Goal: Task Accomplishment & Management: Use online tool/utility

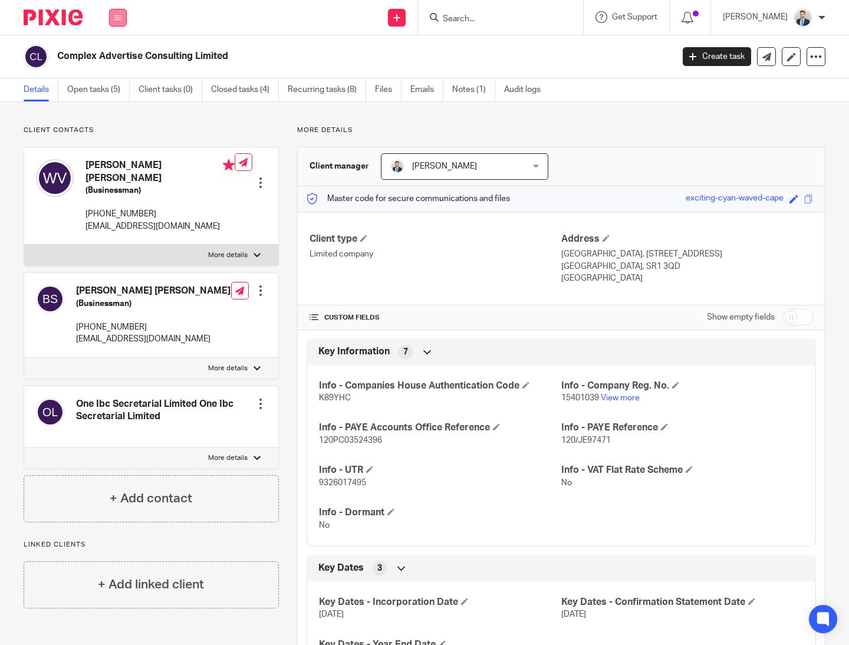
click at [113, 21] on button at bounding box center [118, 18] width 18 height 18
click at [116, 51] on link "Work" at bounding box center [111, 55] width 19 height 8
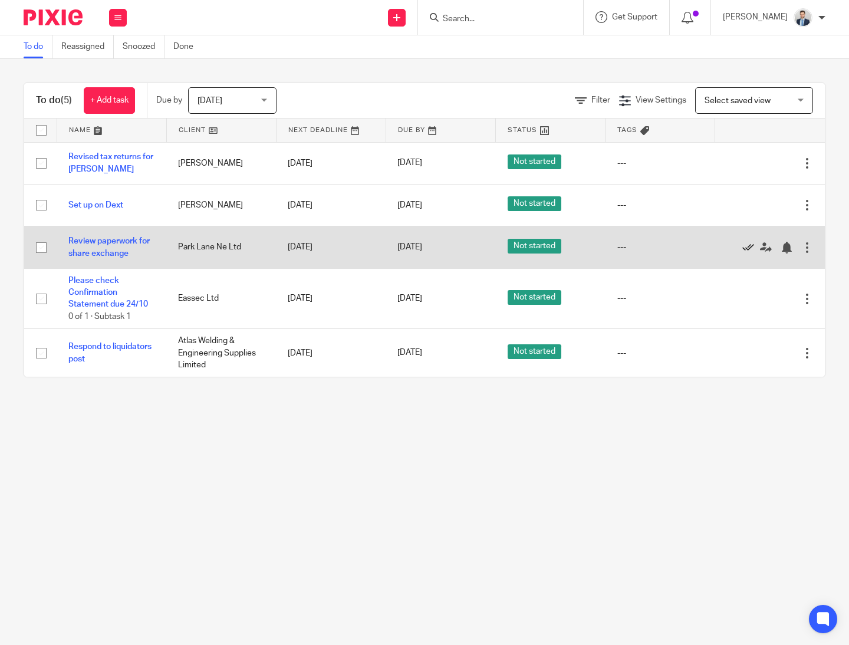
click at [747, 249] on icon at bounding box center [748, 248] width 12 height 12
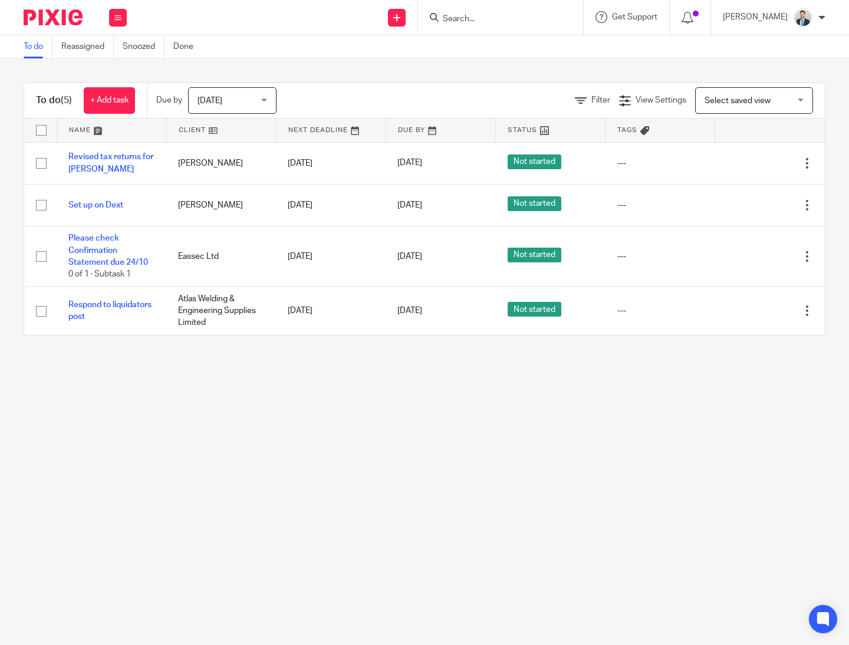
click at [252, 98] on span "[DATE]" at bounding box center [228, 100] width 62 height 25
click at [334, 90] on div "Filter View Settings View Settings Manage saved views Select saved view Select …" at bounding box center [560, 100] width 527 height 27
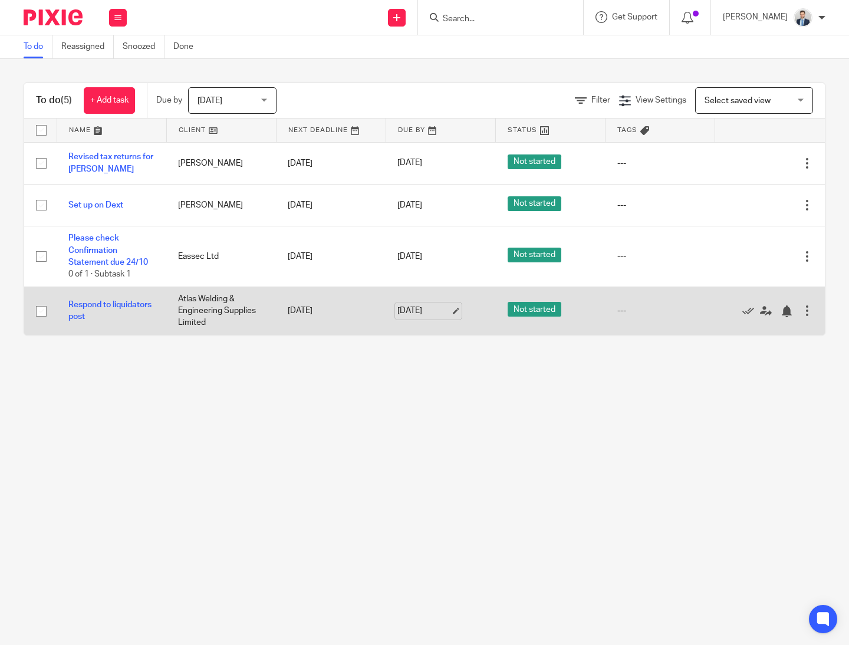
click at [408, 309] on link "[DATE]" at bounding box center [423, 311] width 53 height 12
